Goal: Transaction & Acquisition: Purchase product/service

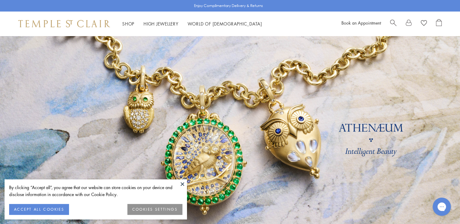
click at [183, 183] on button at bounding box center [182, 184] width 9 height 9
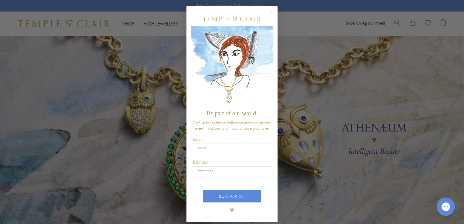
drag, startPoint x: 464, startPoint y: 15, endPoint x: 465, endPoint y: 29, distance: 13.4
click at [267, 12] on circle "Close dialog" at bounding box center [270, 12] width 7 height 7
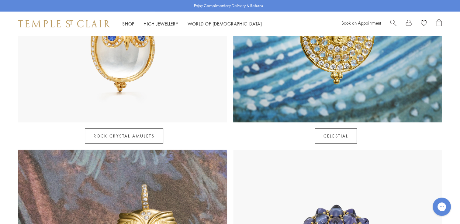
scroll to position [427, 0]
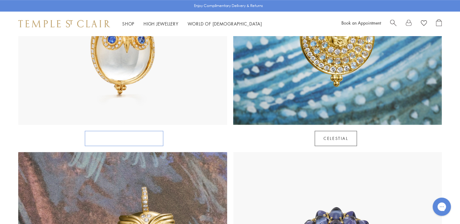
click at [108, 131] on link "Rock Crystal Amulets" at bounding box center [124, 138] width 78 height 15
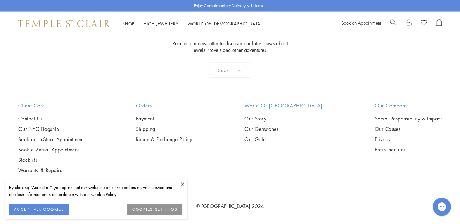
scroll to position [1855, 0]
click at [0, 0] on img at bounding box center [0, 0] width 0 height 0
